Goal: Task Accomplishment & Management: Use online tool/utility

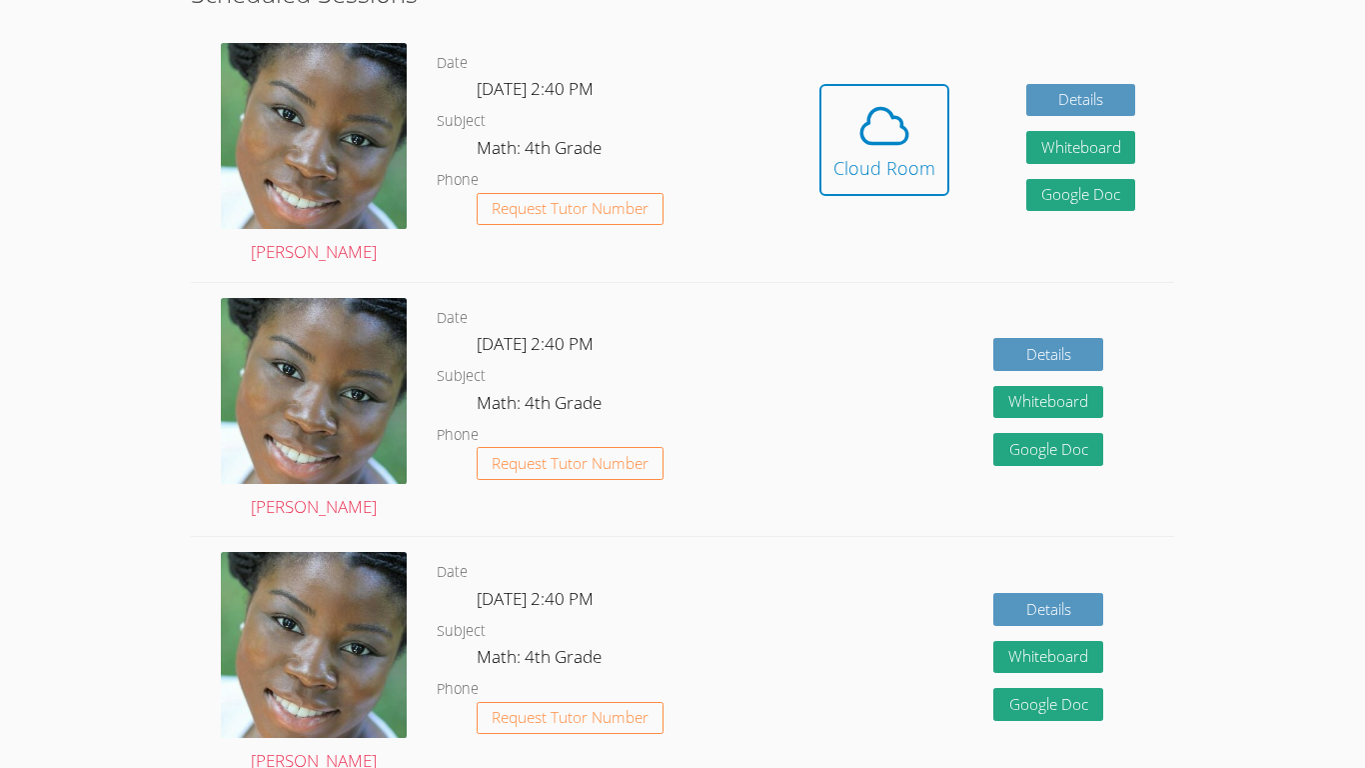
scroll to position [672, 0]
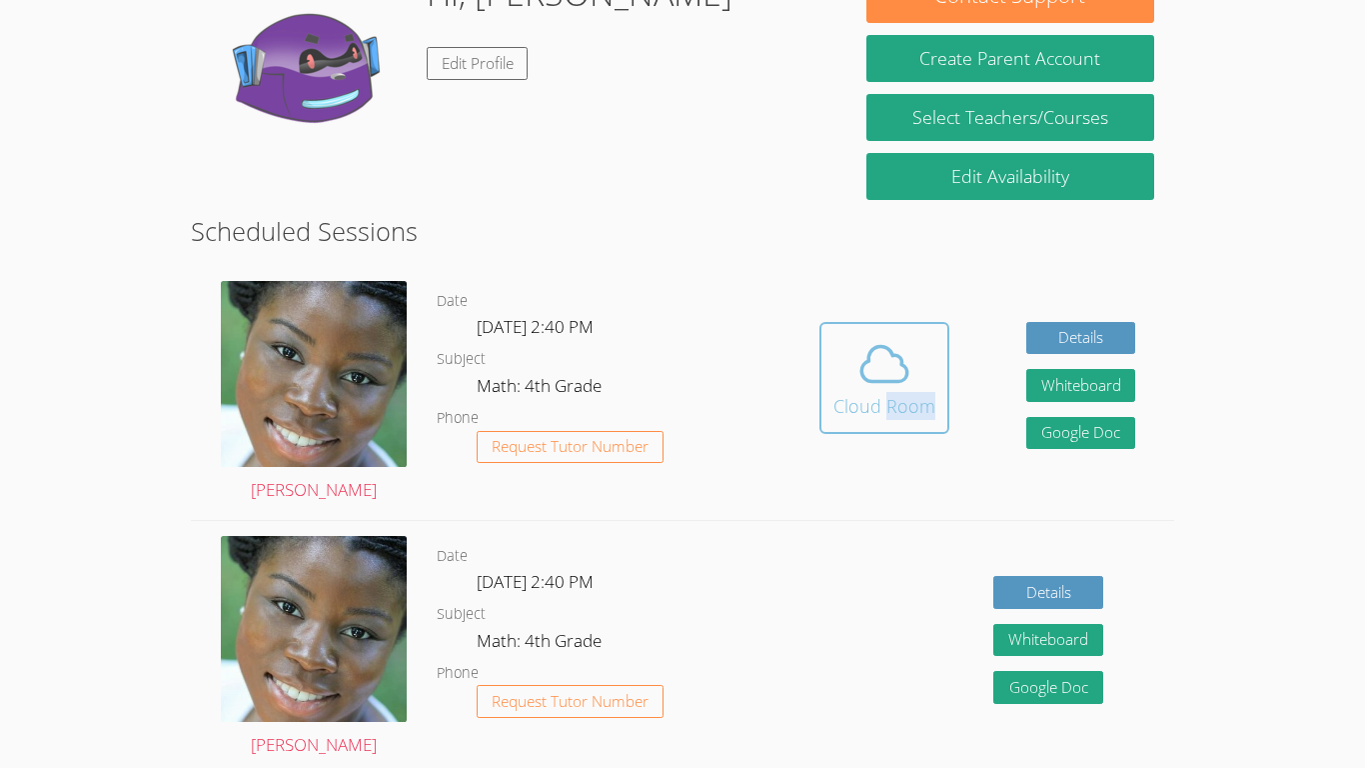
scroll to position [347, 0]
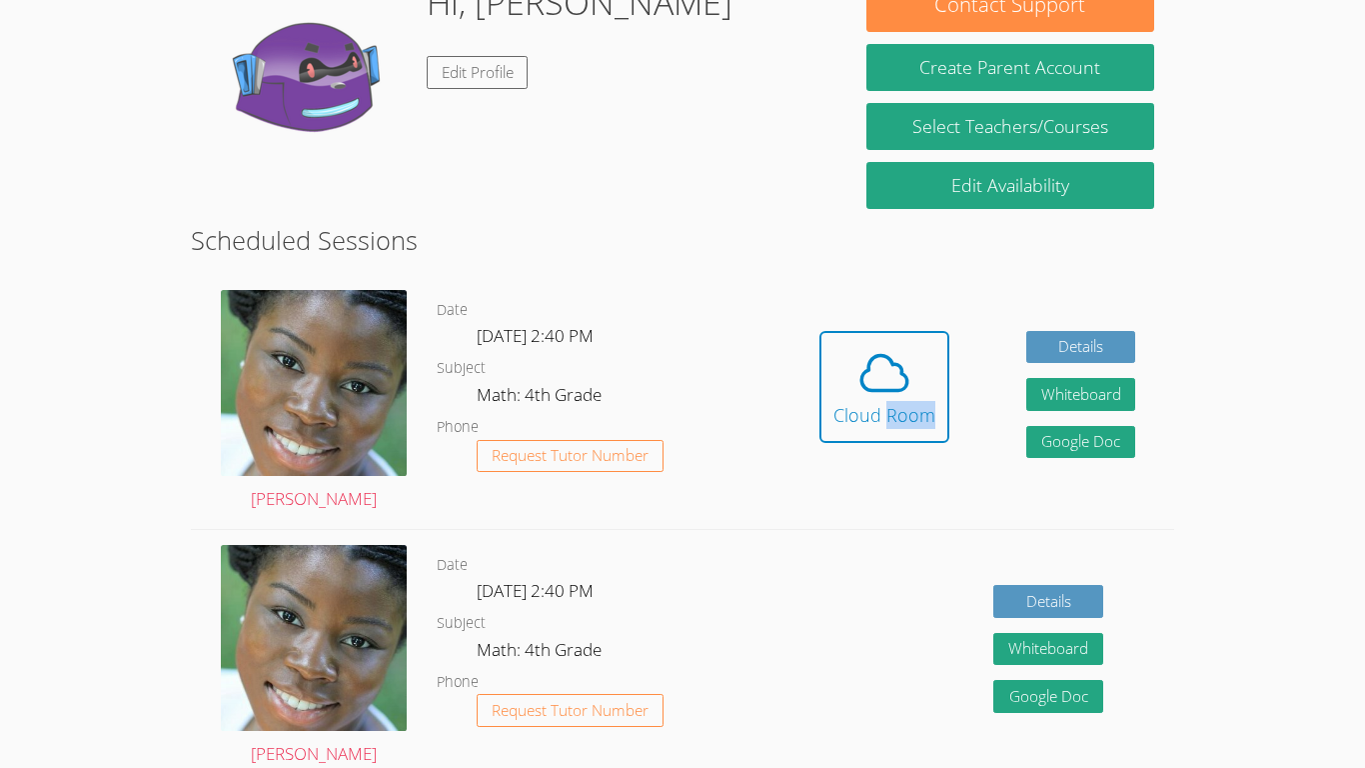
click at [832, 507] on div "Hidden Cloud Room Details Whiteboard Hidden Google Doc" at bounding box center [977, 402] width 393 height 254
click at [1356, 421] on html "Home Programs Sessions Tutors Messages Billing Logout Kailani Successfully auth…" at bounding box center [682, 37] width 1365 height 768
click at [1356, 412] on body "Home Programs Sessions Tutors Messages Billing Logout Kailani Successfully auth…" at bounding box center [682, 37] width 1365 height 768
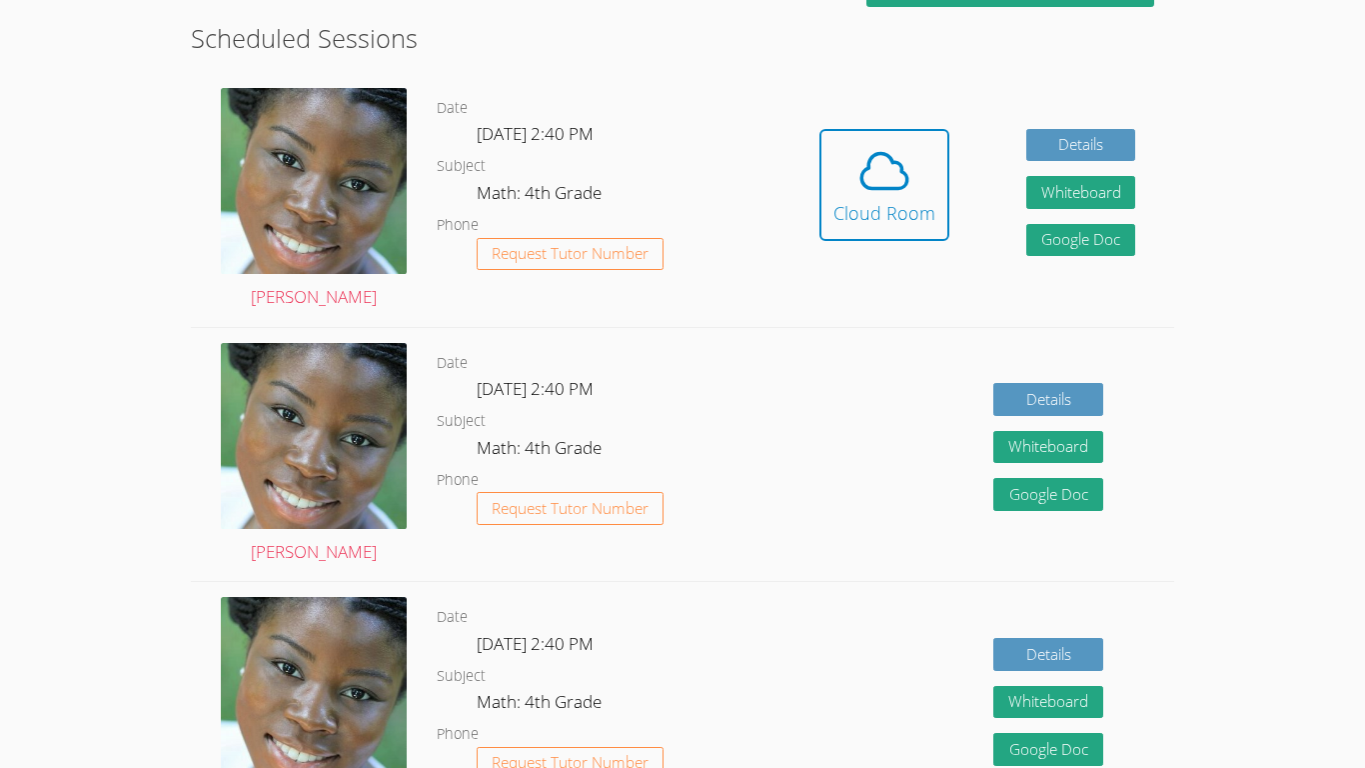
scroll to position [1220, 0]
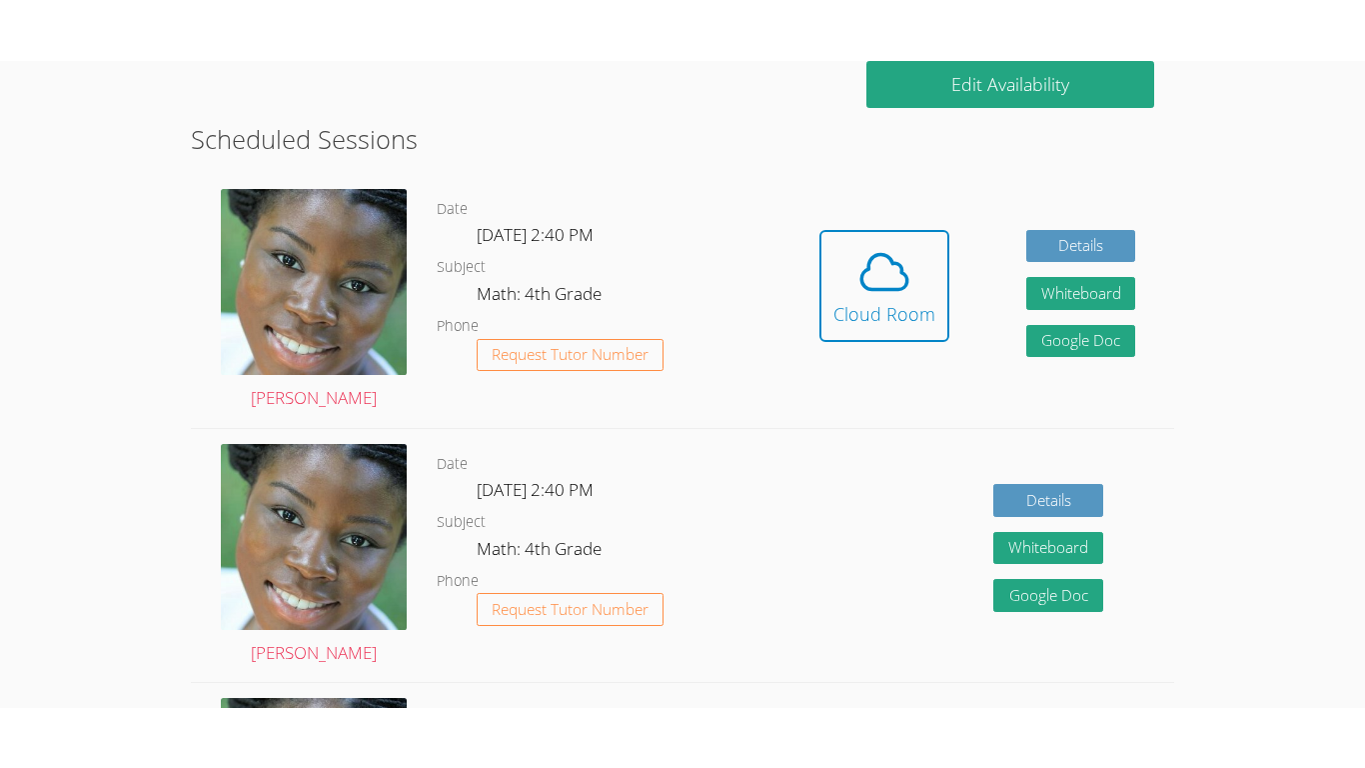
scroll to position [512, 0]
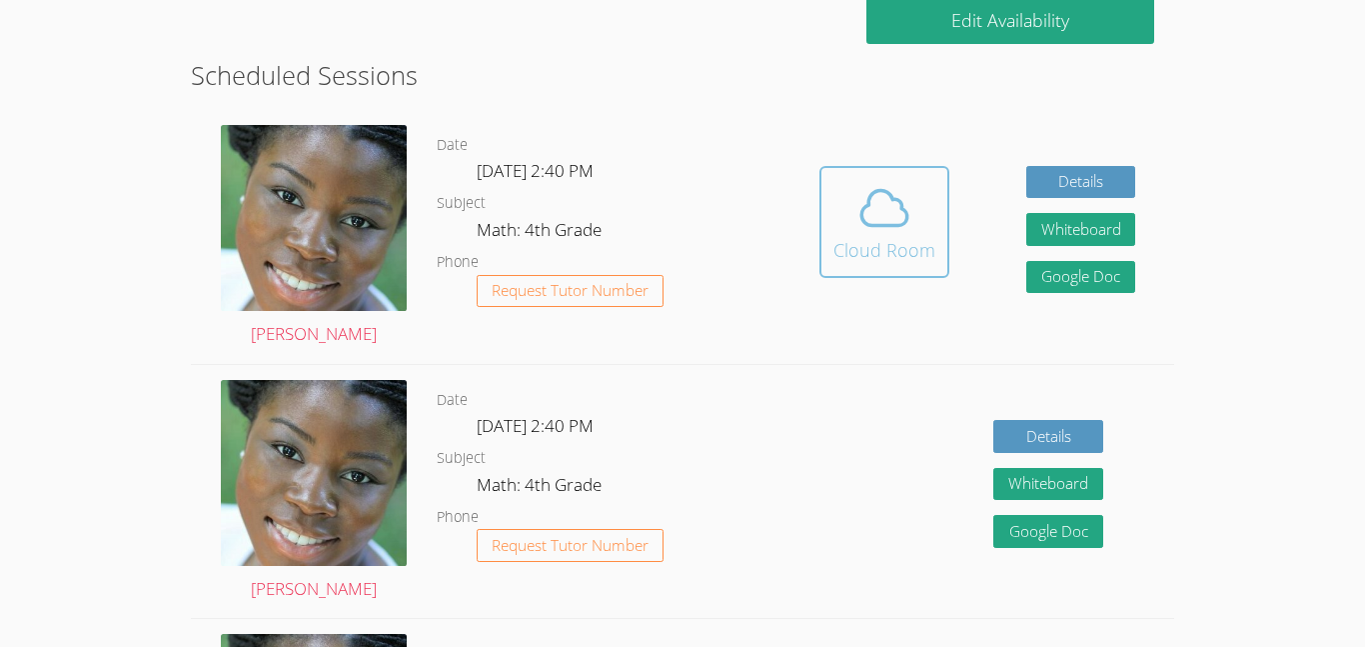
click at [862, 237] on div "Cloud Room" at bounding box center [885, 250] width 102 height 28
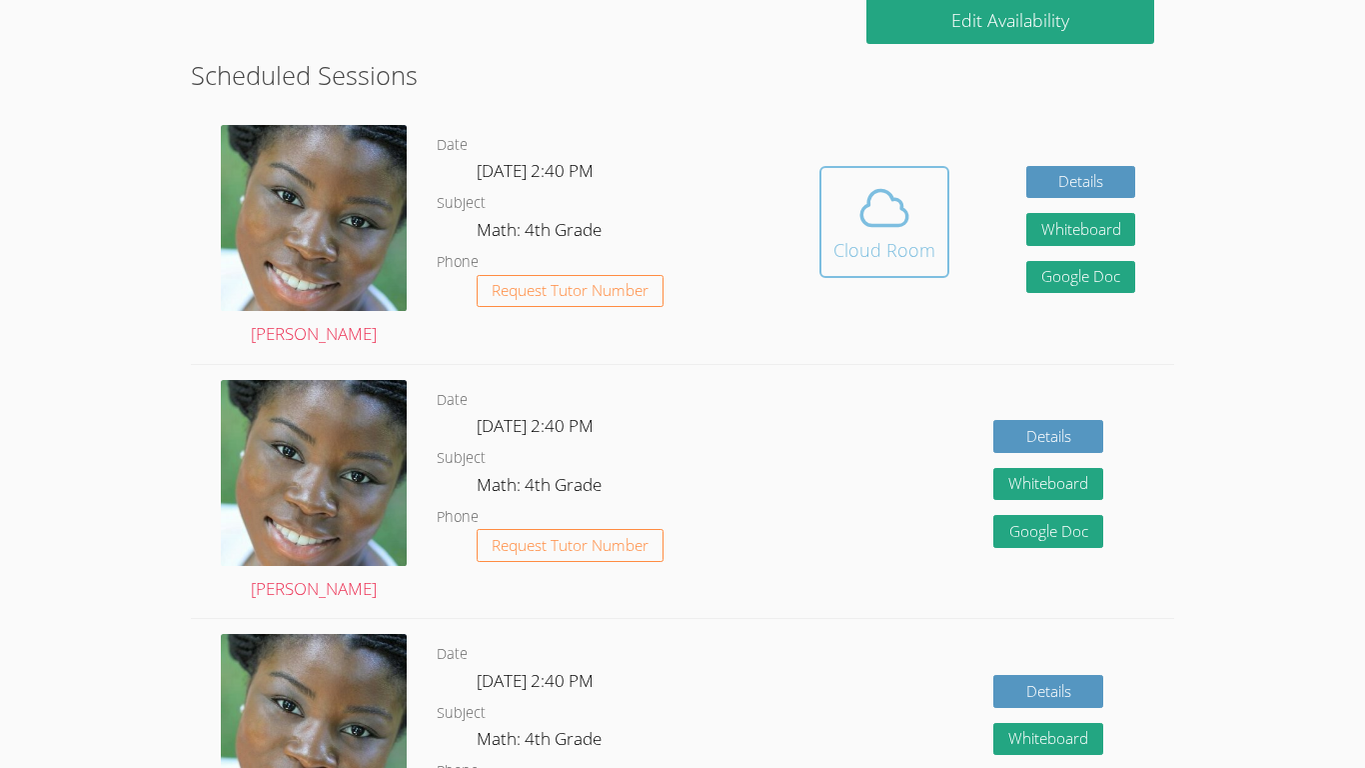
click at [848, 260] on div "Cloud Room" at bounding box center [885, 250] width 102 height 28
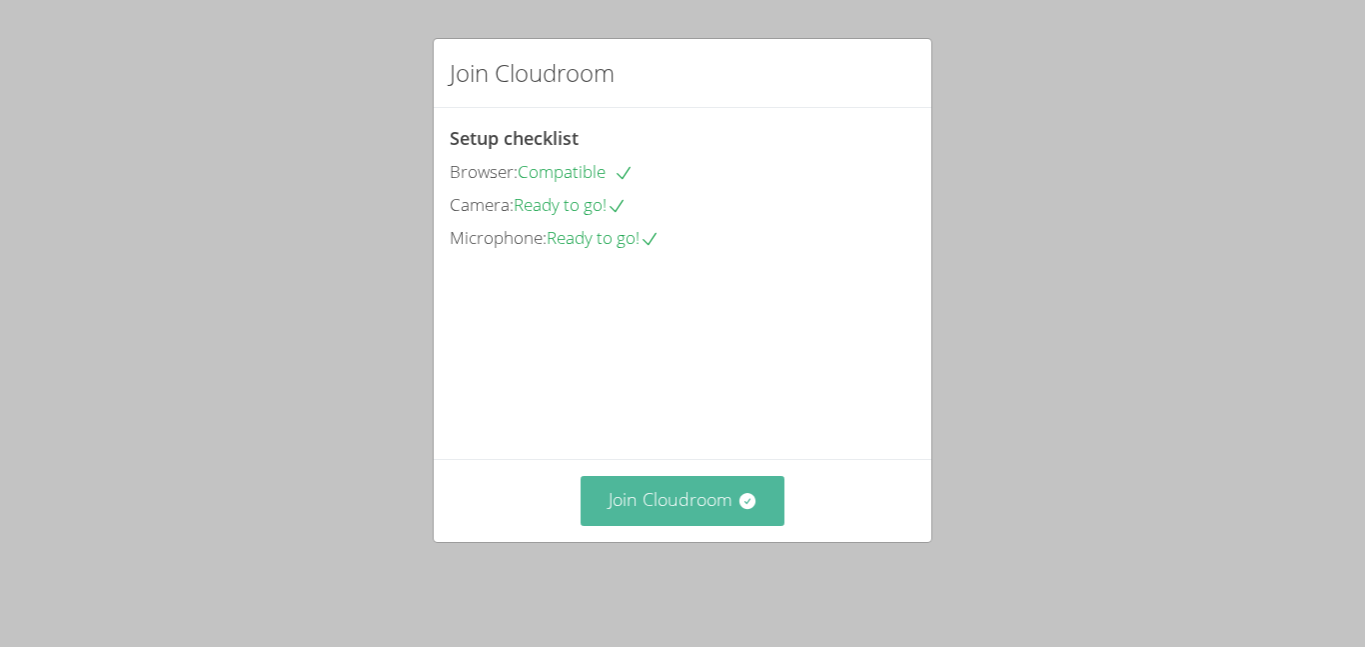
click at [726, 524] on button "Join Cloudroom" at bounding box center [683, 500] width 205 height 49
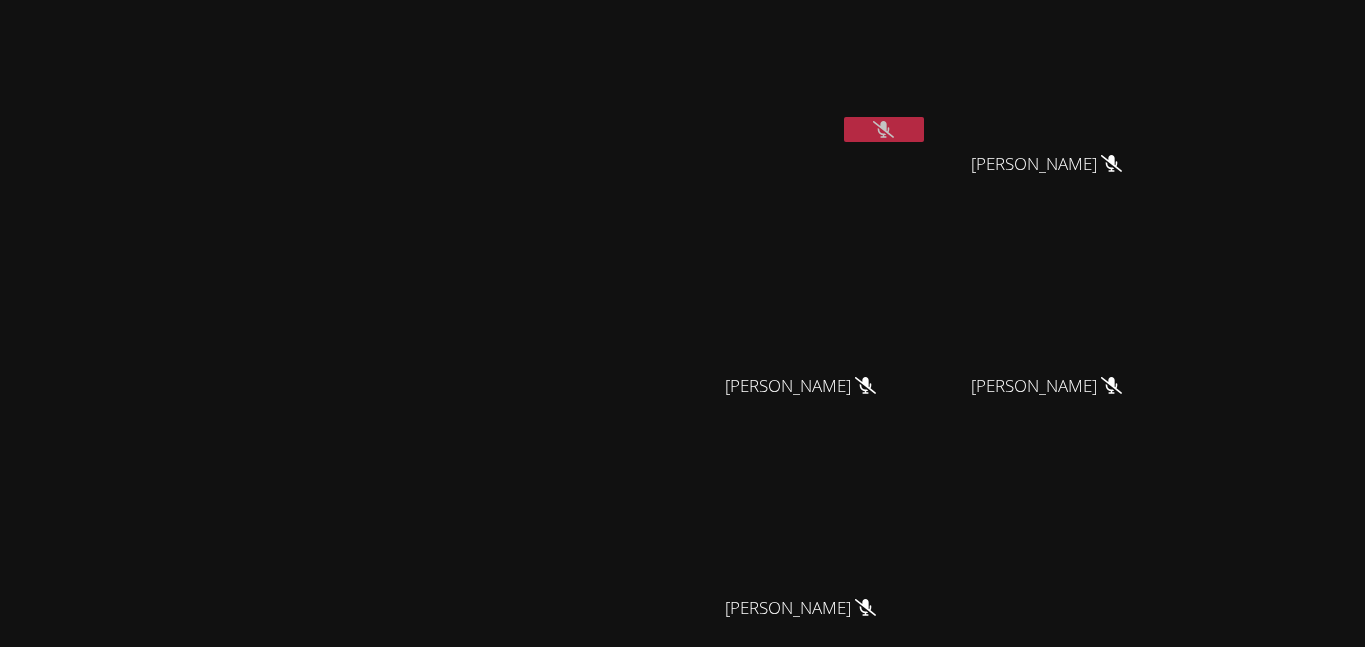
click at [925, 138] on button at bounding box center [885, 129] width 80 height 25
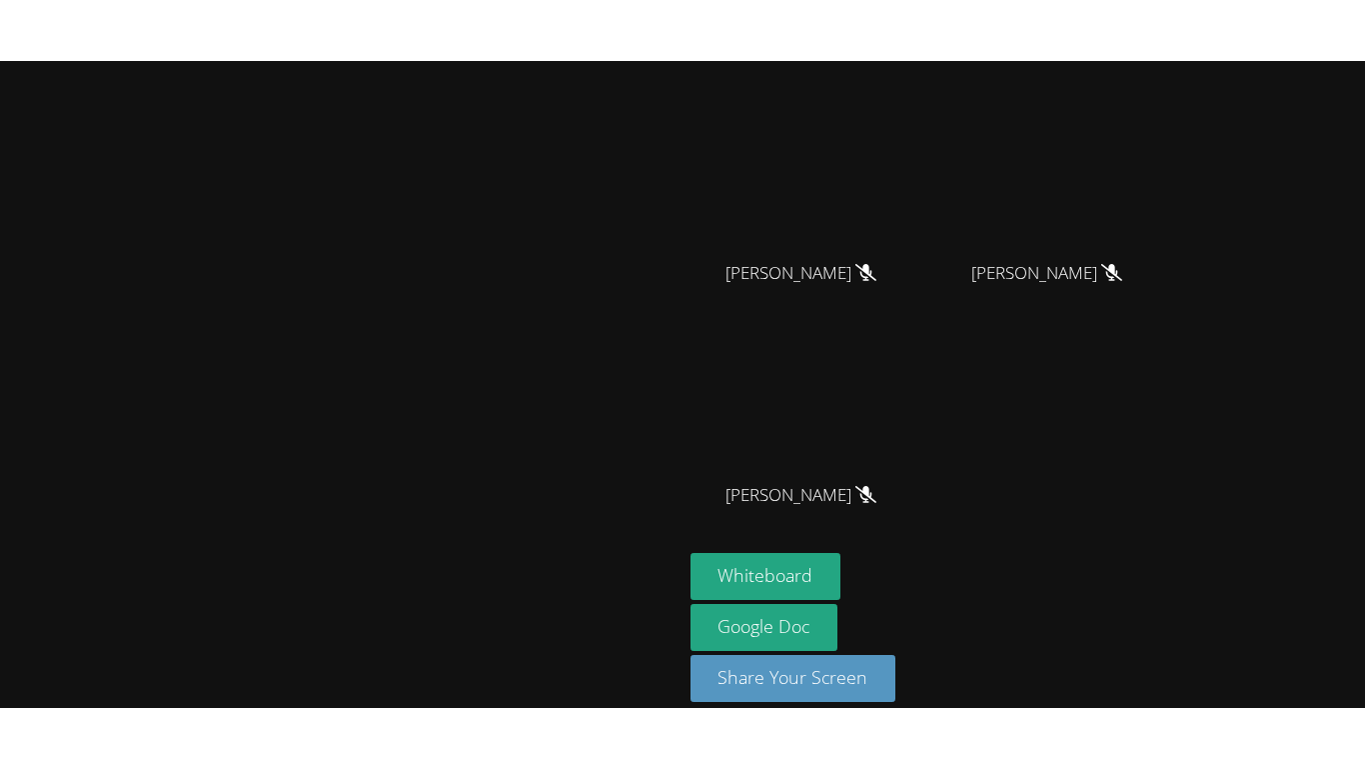
scroll to position [184, 0]
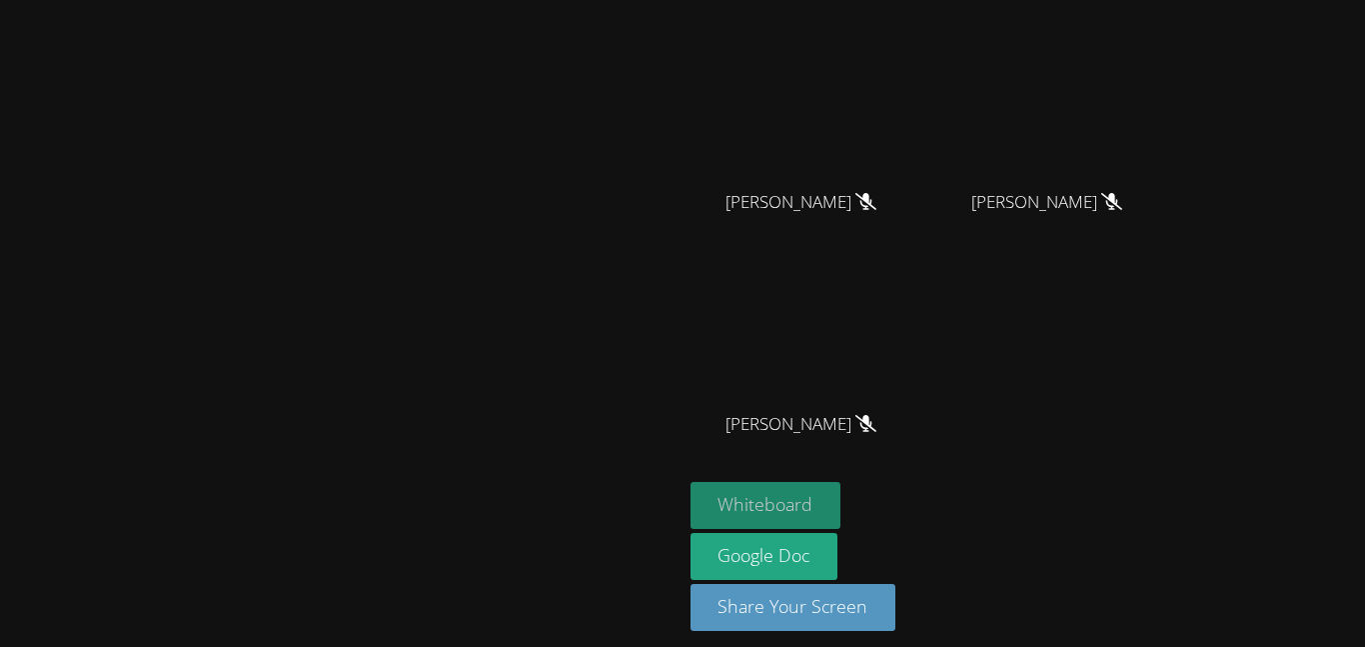
click at [842, 488] on button "Whiteboard" at bounding box center [766, 505] width 151 height 47
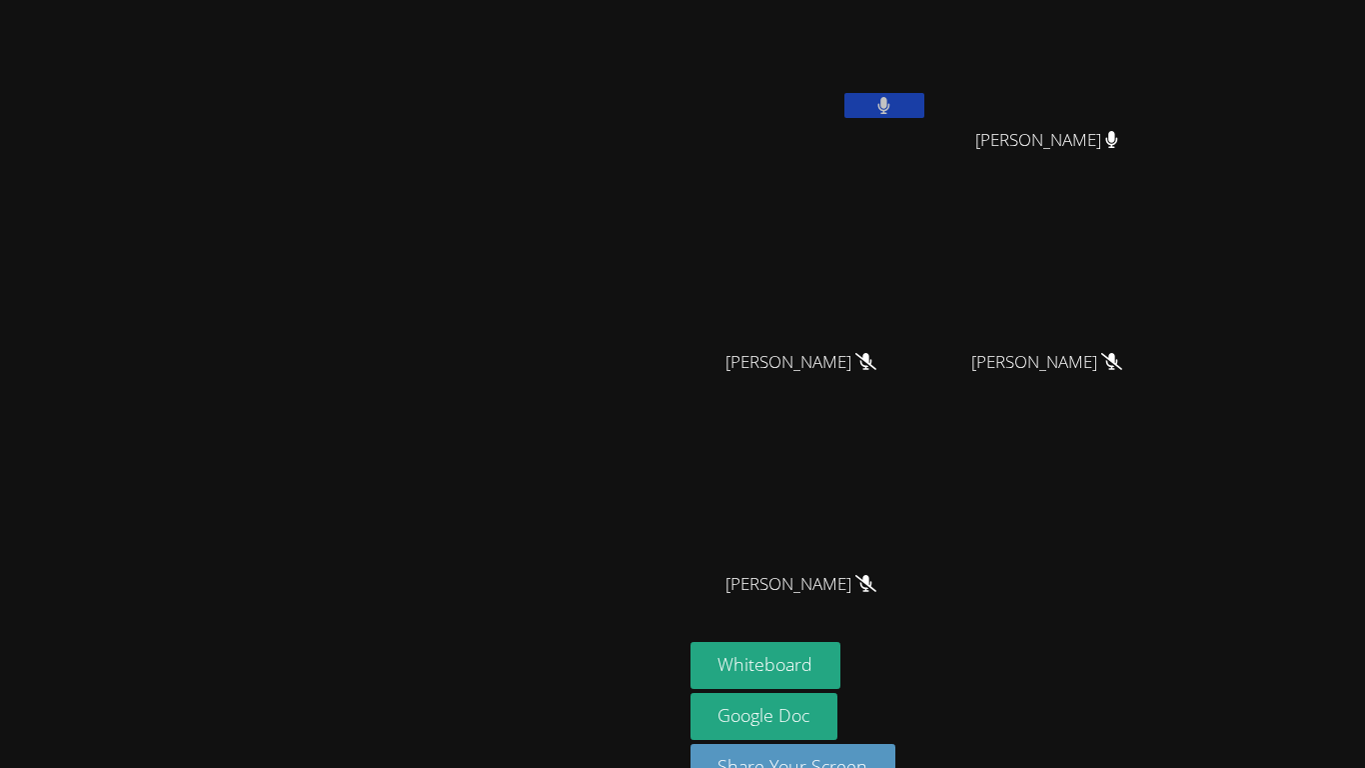
scroll to position [0, 0]
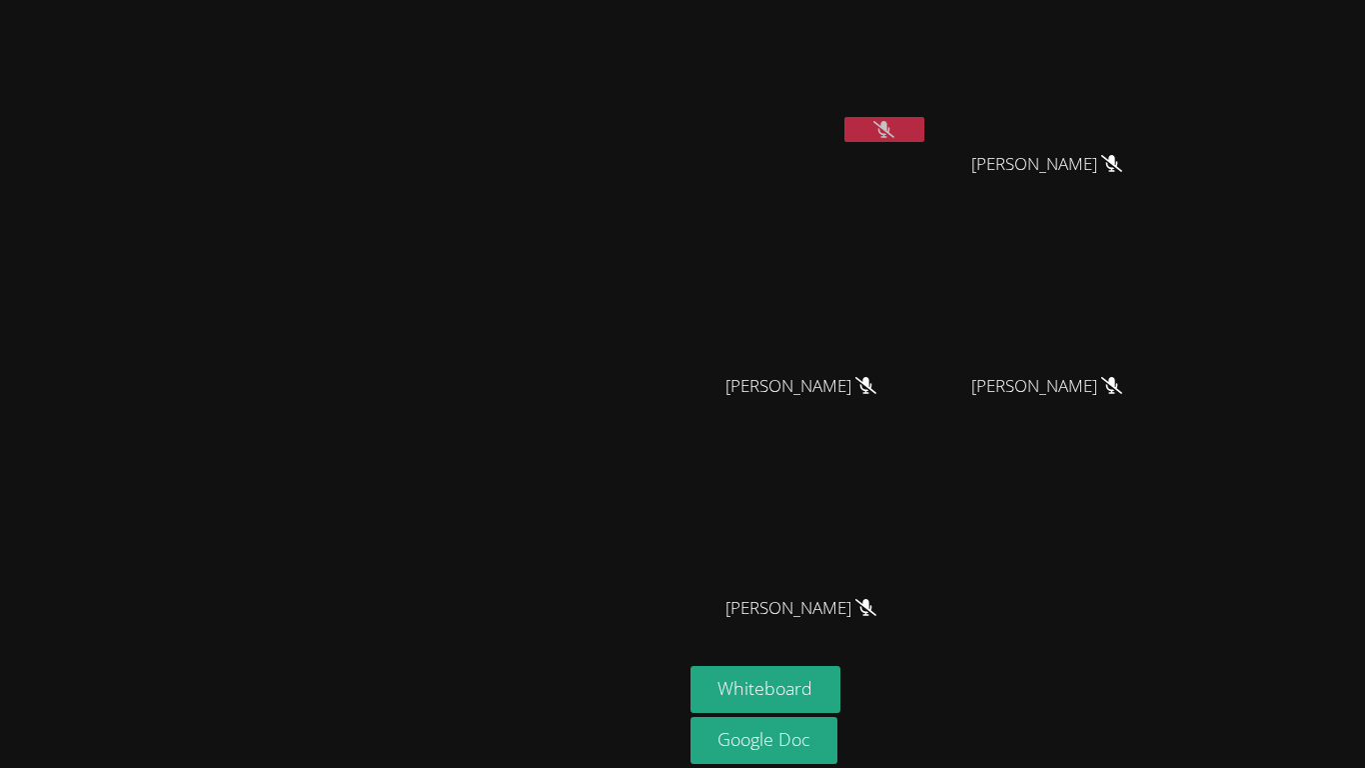
click at [645, 646] on div "[PERSON_NAME]" at bounding box center [341, 421] width 667 height 827
click at [1174, 587] on div "Kailani Rodriguez JOEL VENZOR JOEL VENZOR Emily Garza Emily Garza LILAHANNA ALC…" at bounding box center [933, 337] width 484 height 658
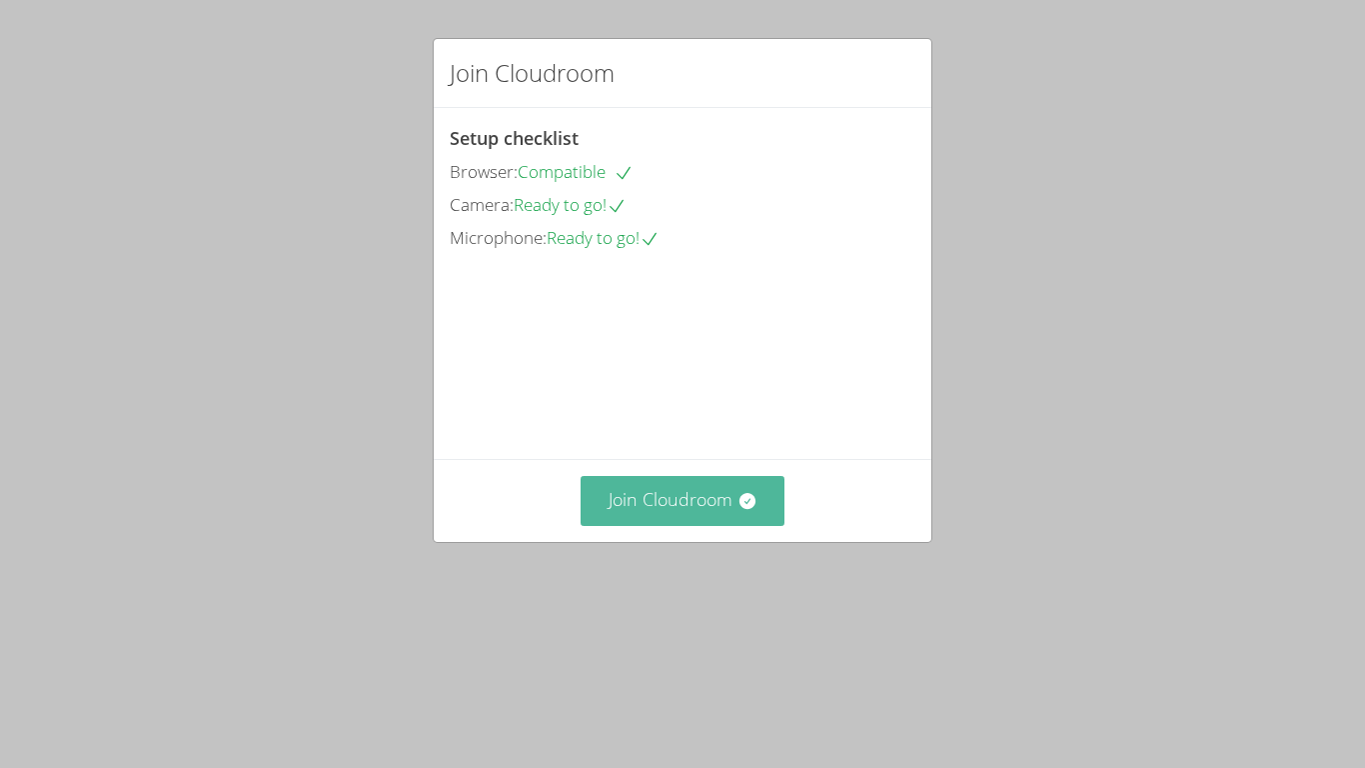
click at [737, 525] on button "Join Cloudroom" at bounding box center [683, 500] width 205 height 49
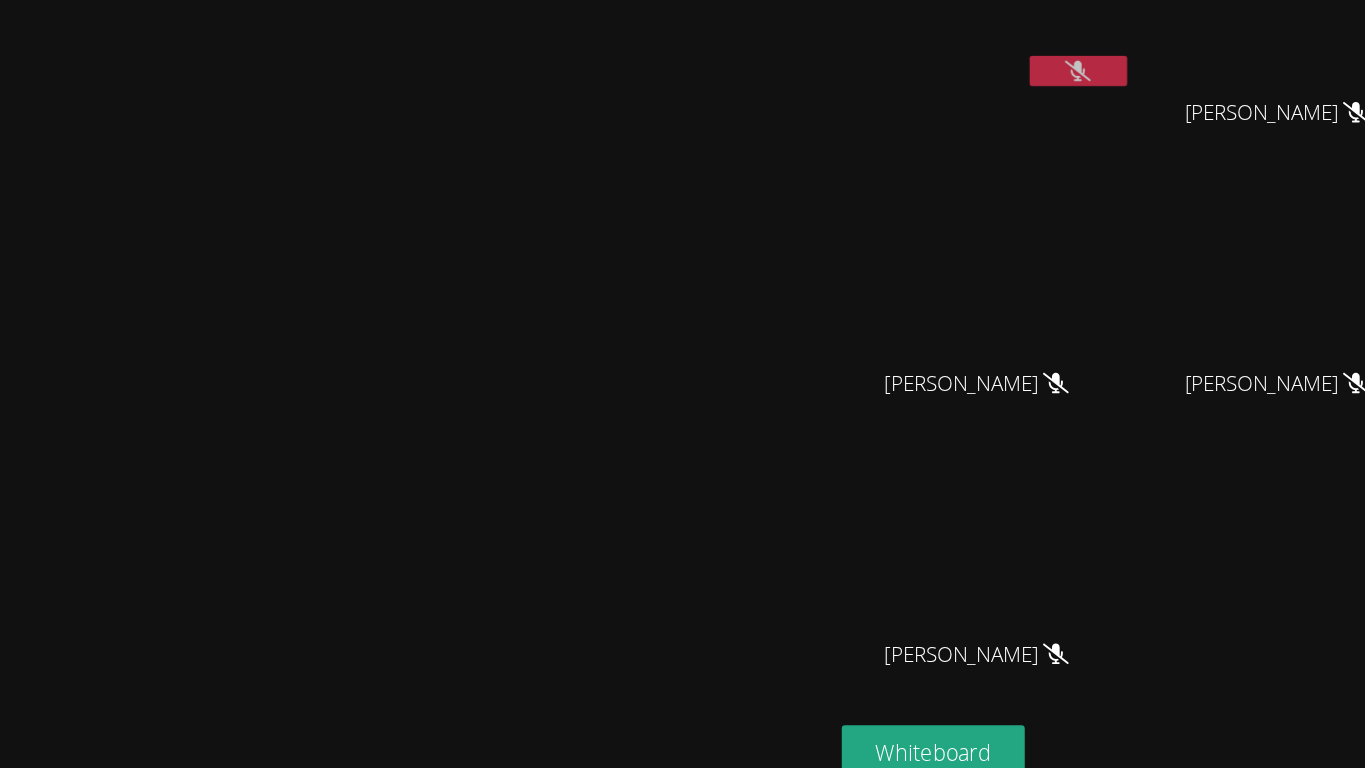
scroll to position [75, 0]
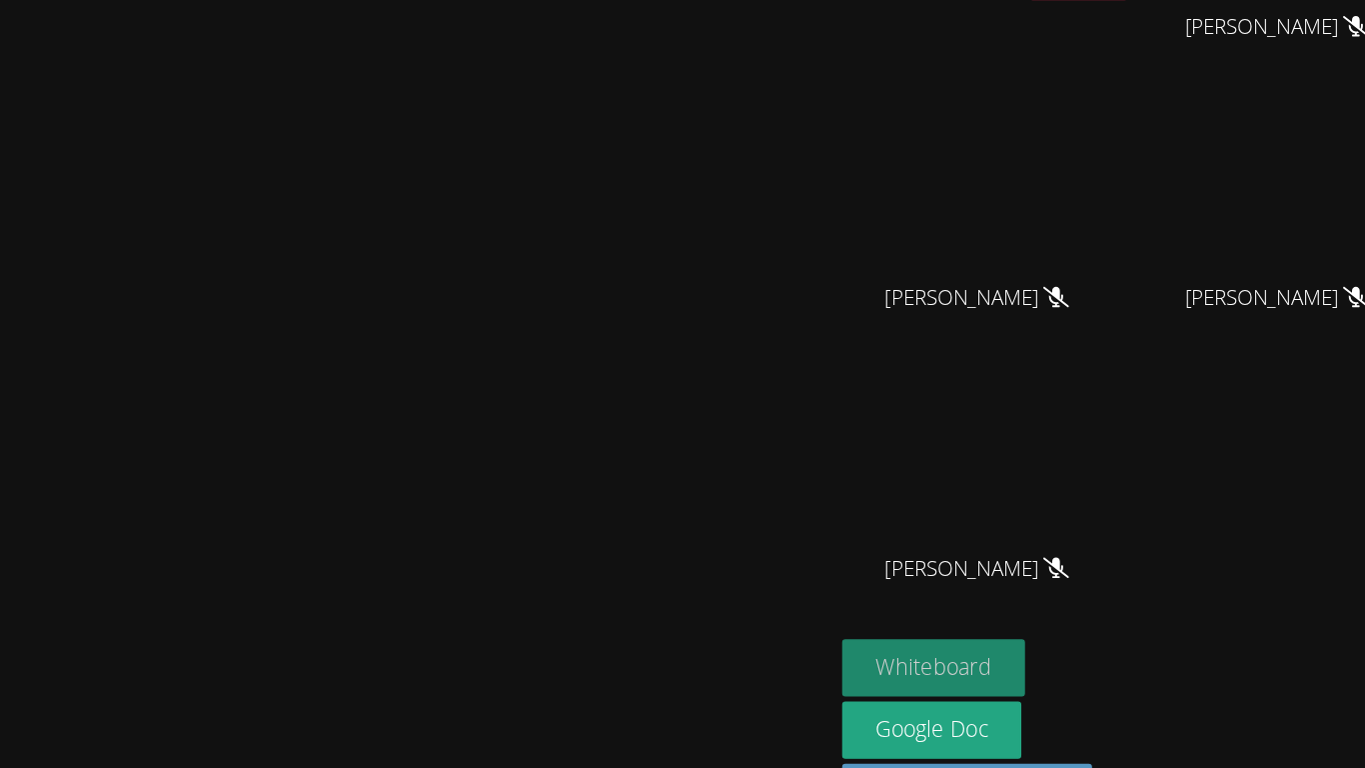
click at [842, 620] on button "Whiteboard" at bounding box center [766, 614] width 151 height 47
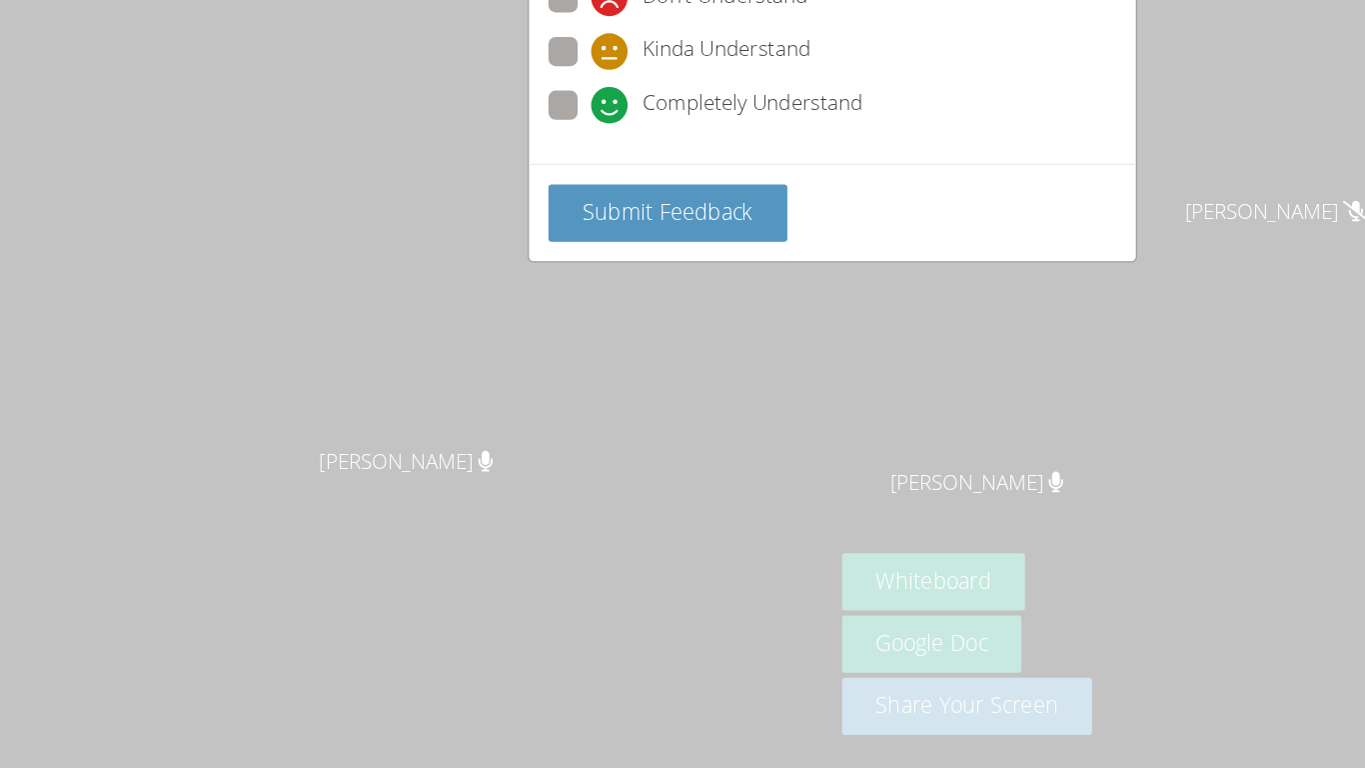
scroll to position [0, 0]
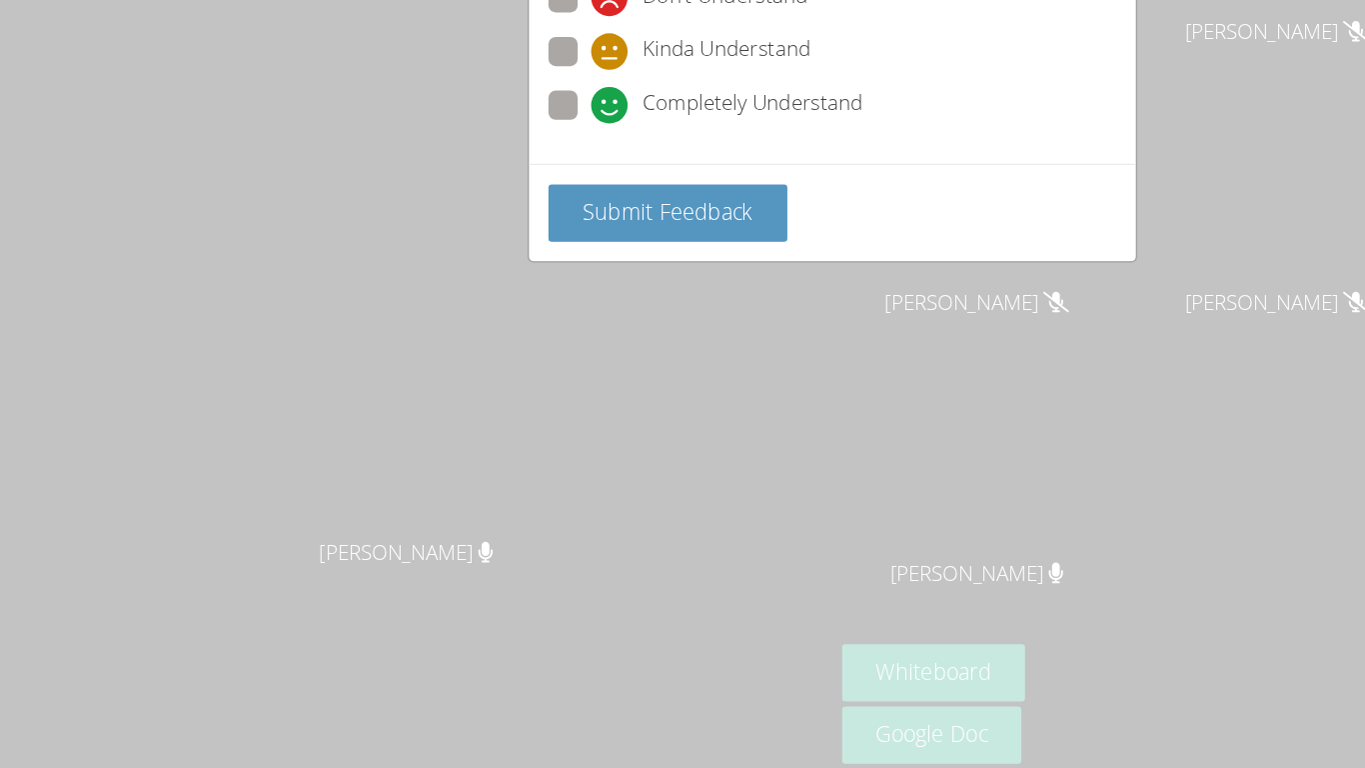
click at [524, 219] on div "Completely Understand" at bounding box center [596, 224] width 223 height 30
click at [502, 219] on input "Completely Understand" at bounding box center [493, 220] width 17 height 17
radio input "true"
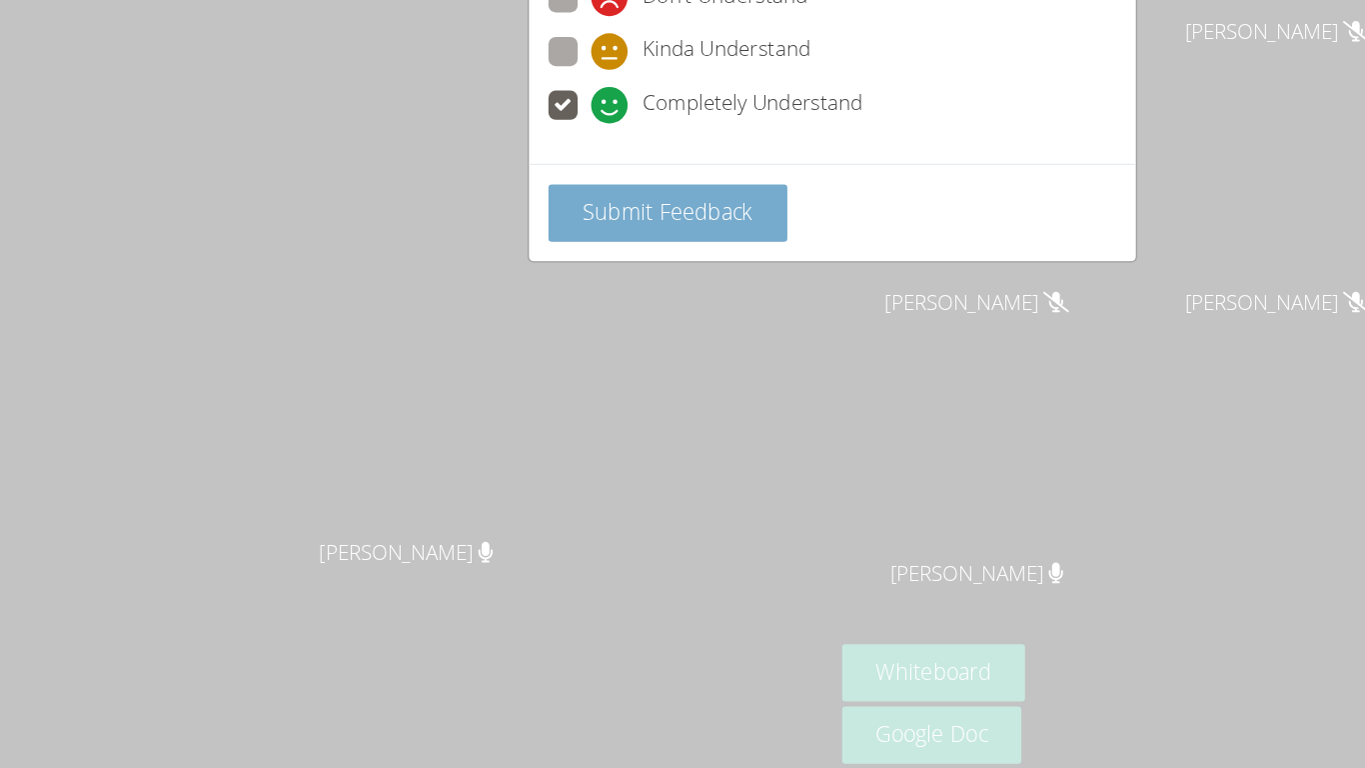
click at [468, 331] on button "Submit Feedback" at bounding box center [548, 312] width 196 height 47
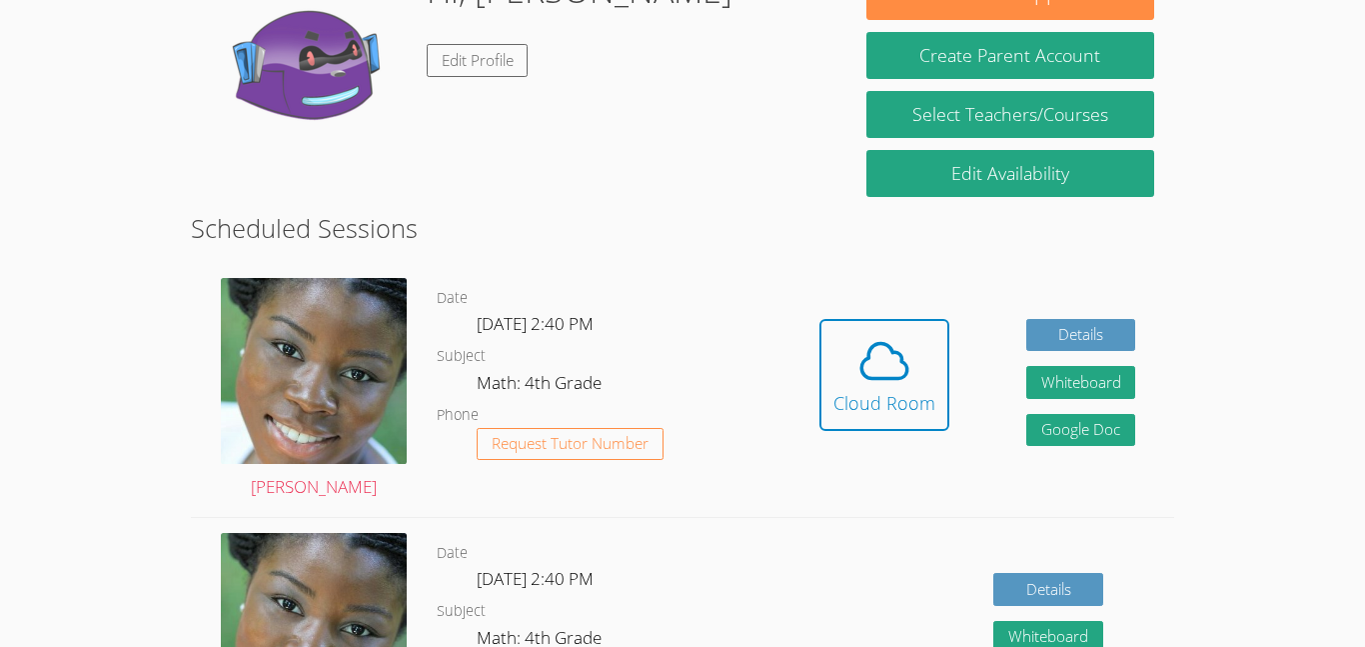
scroll to position [360, 0]
